Goal: Information Seeking & Learning: Learn about a topic

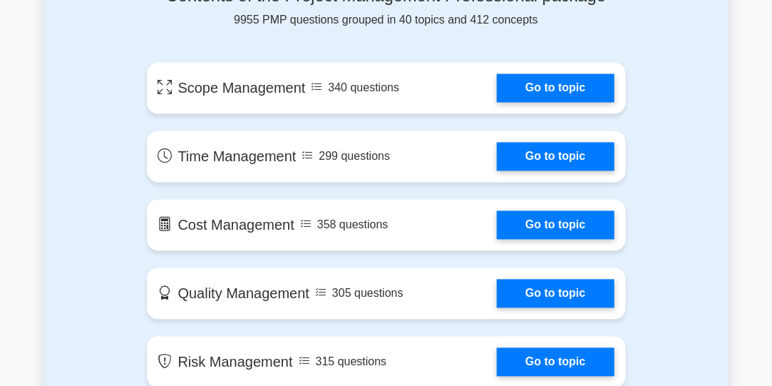
scroll to position [827, 0]
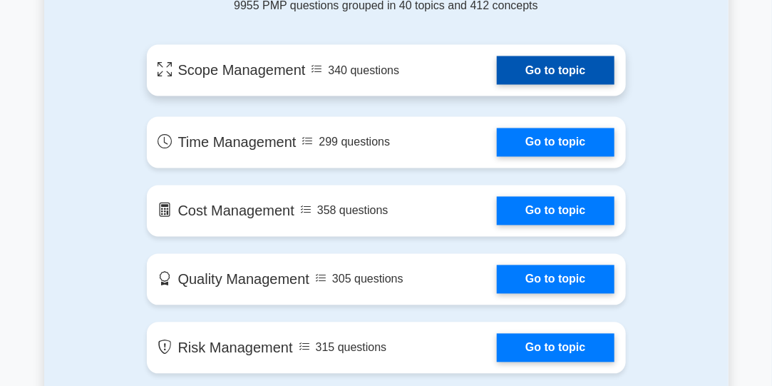
click at [559, 63] on link "Go to topic" at bounding box center [555, 70] width 117 height 29
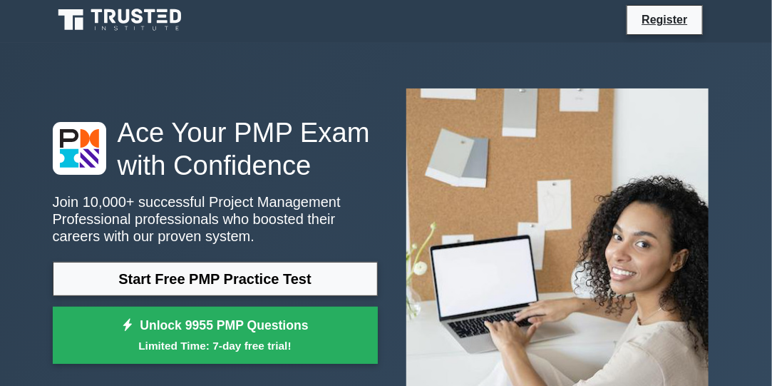
scroll to position [0, 0]
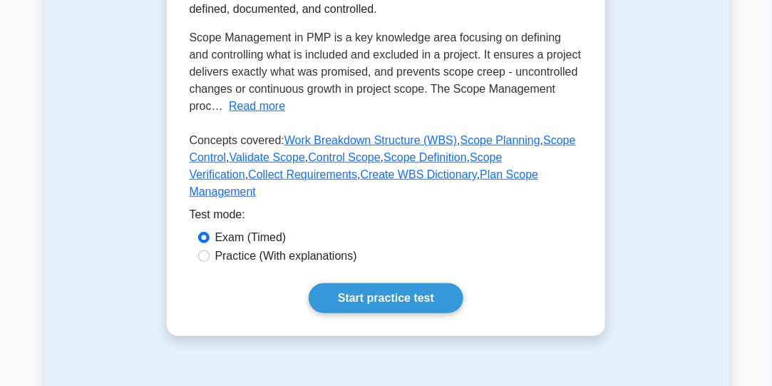
scroll to position [323, 0]
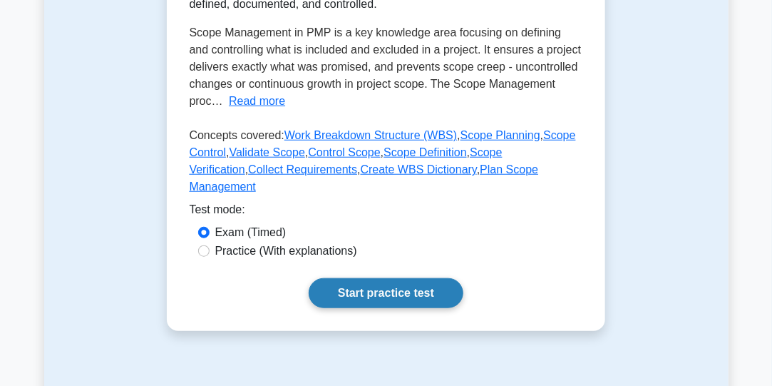
click at [388, 278] on link "Start practice test" at bounding box center [386, 293] width 155 height 30
